Goal: Transaction & Acquisition: Obtain resource

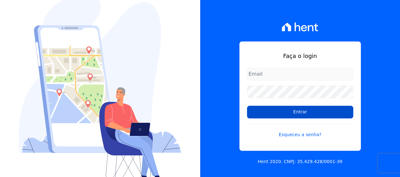
type input "[EMAIL_ADDRESS][DOMAIN_NAME]"
click at [287, 112] on input "Entrar" at bounding box center [300, 112] width 106 height 13
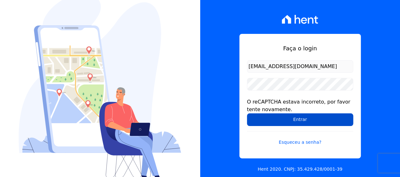
click at [335, 122] on input "Entrar" at bounding box center [300, 119] width 106 height 13
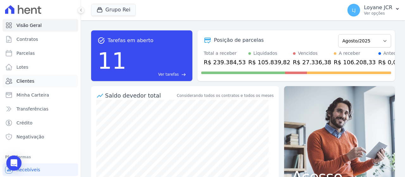
click at [22, 86] on link "Clientes" at bounding box center [41, 81] width 76 height 13
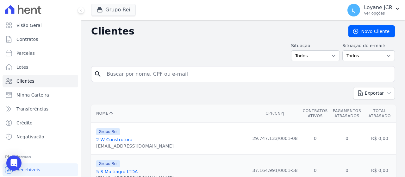
click at [186, 68] on input "search" at bounding box center [247, 74] width 289 height 13
paste input "068.626.414-25"
type input "068.626.414-25"
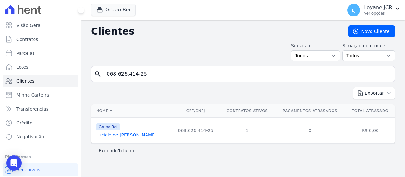
click at [136, 133] on link "Lucicleide Aniceto Da Silva" at bounding box center [126, 134] width 60 height 5
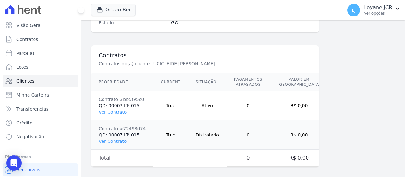
scroll to position [446, 0]
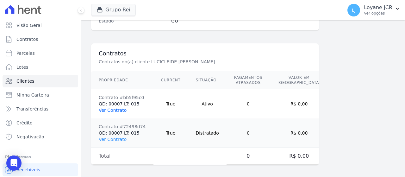
click at [111, 108] on link "Ver Contrato" at bounding box center [113, 110] width 28 height 5
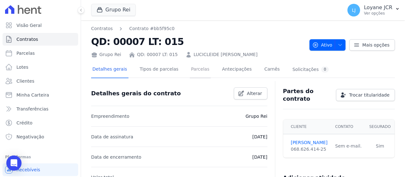
click at [190, 72] on link "Parcelas" at bounding box center [200, 69] width 21 height 17
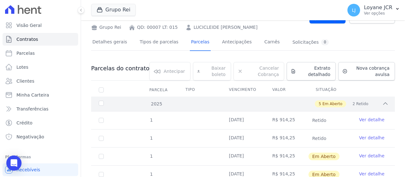
scroll to position [95, 0]
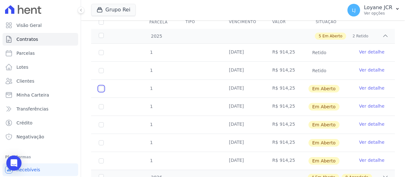
click at [103, 88] on input "checkbox" at bounding box center [101, 88] width 5 height 5
checkbox input "true"
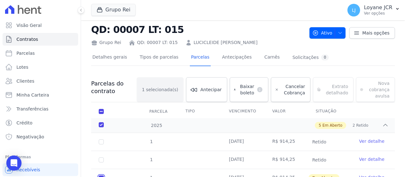
scroll to position [6, 0]
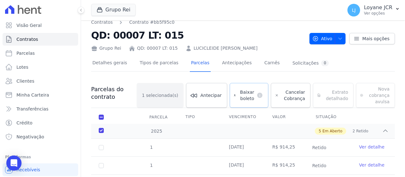
click at [246, 92] on span "Baixar boleto" at bounding box center [246, 95] width 16 height 13
